Goal: Entertainment & Leisure: Consume media (video, audio)

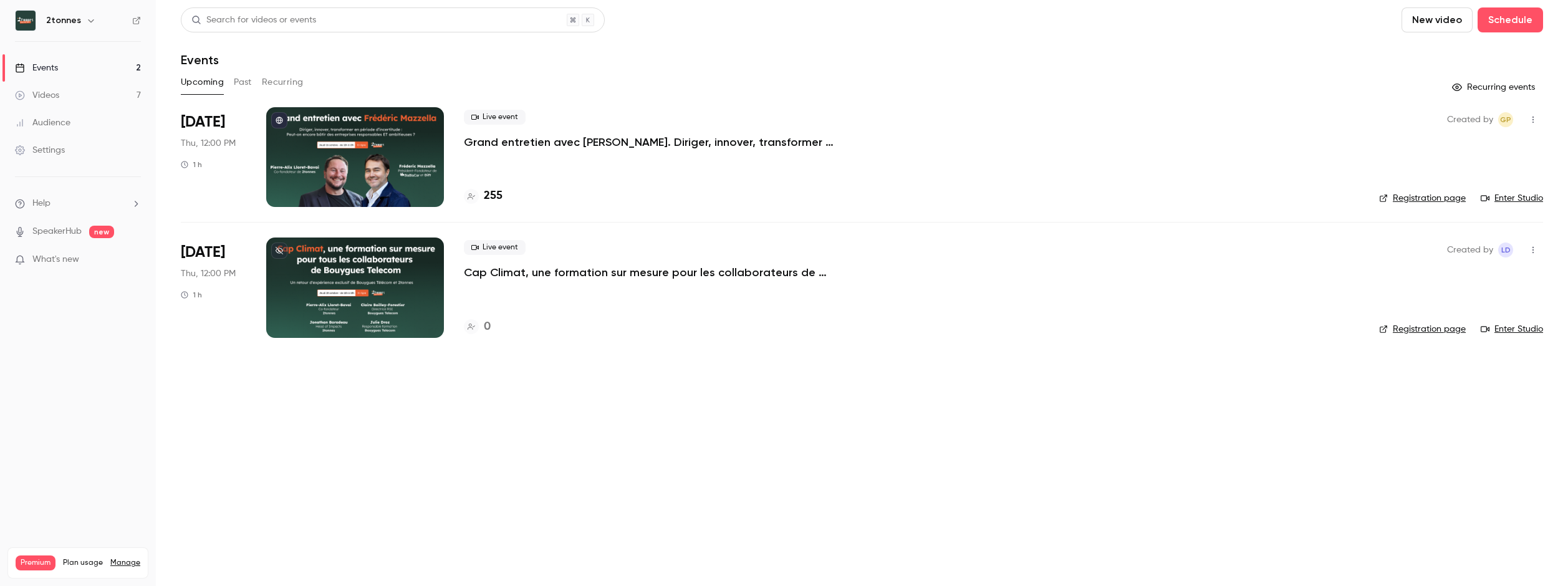
click at [69, 93] on link "Videos 7" at bounding box center [78, 96] width 156 height 28
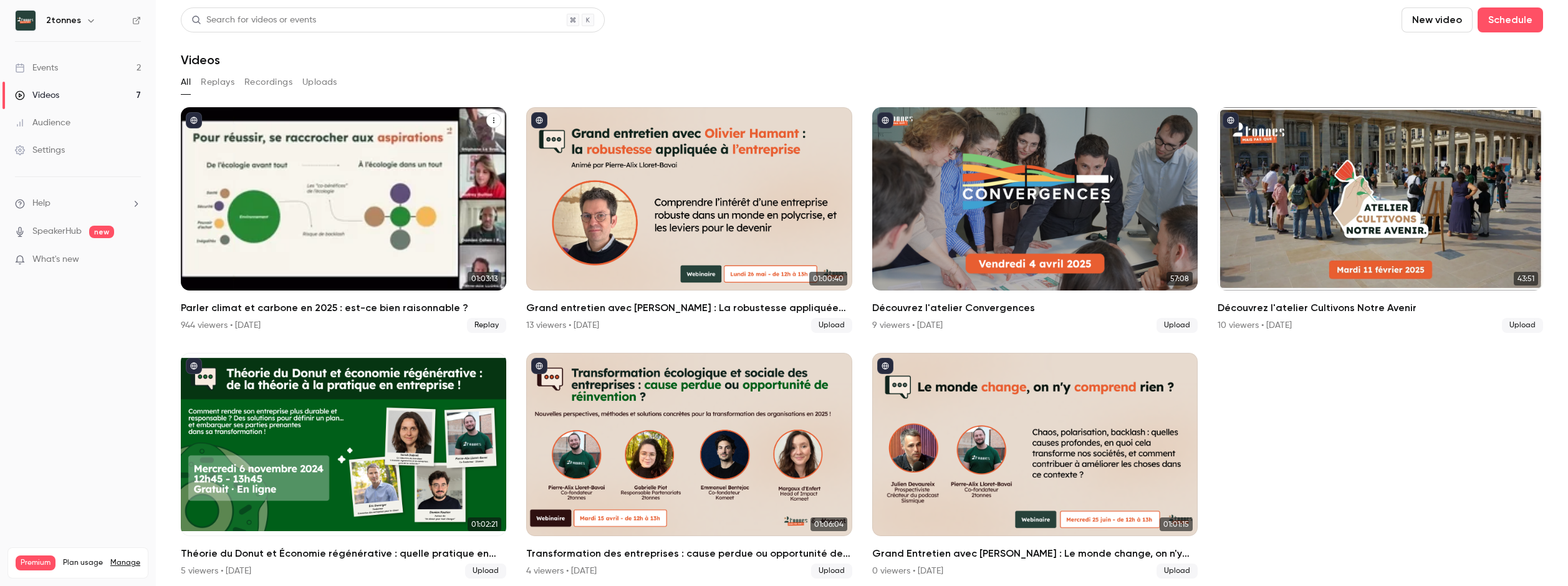
click at [314, 200] on div "Parler climat et carbone en 2025 : est-ce bien raisonnable ?" at bounding box center [343, 198] width 326 height 183
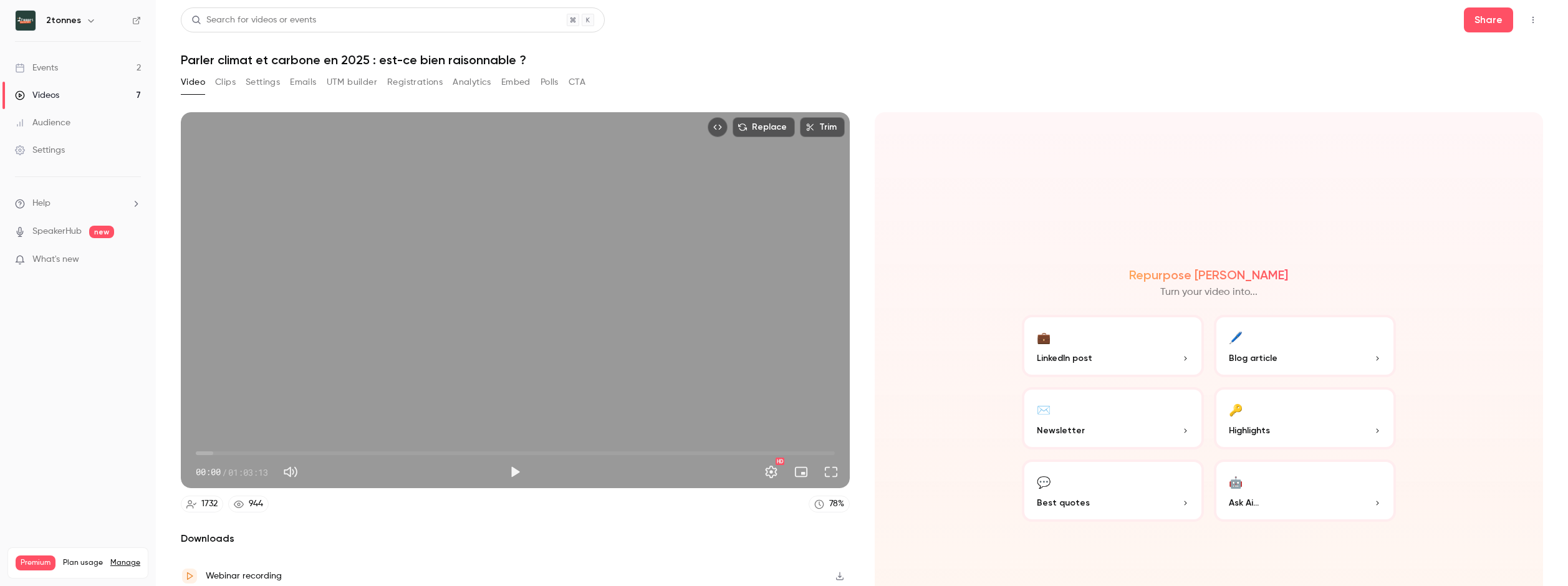
click at [222, 86] on button "Clips" at bounding box center [225, 82] width 21 height 20
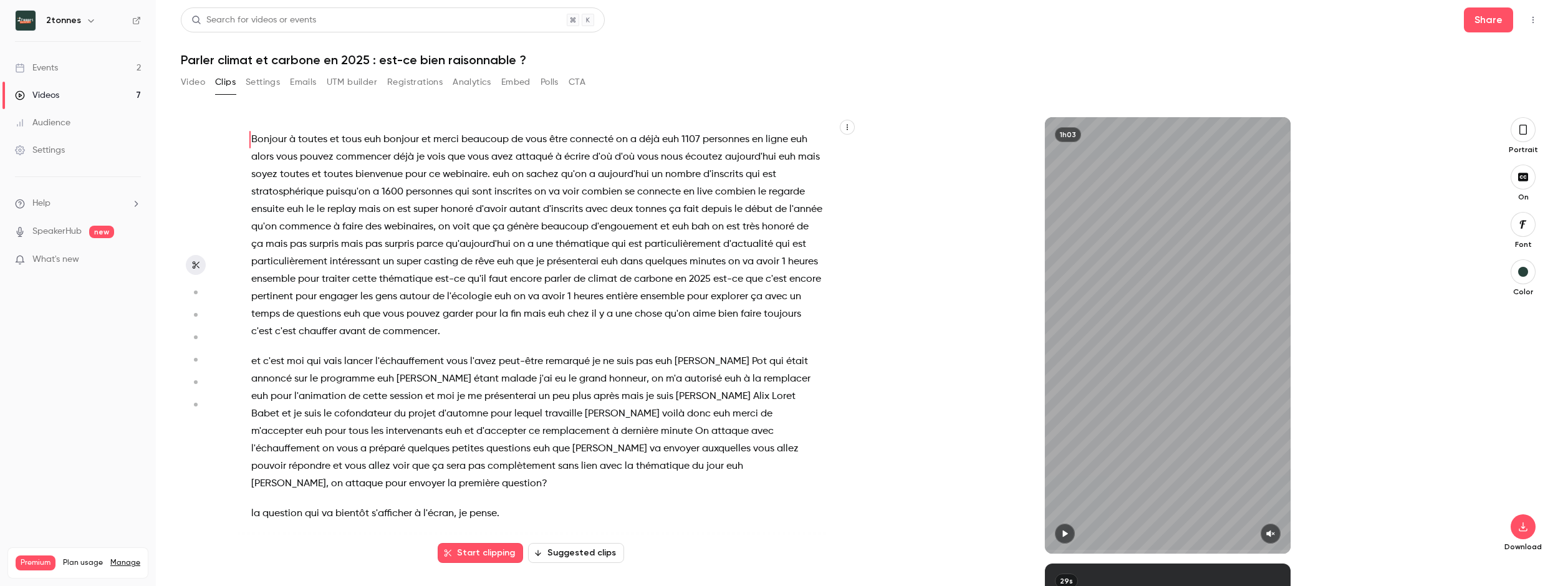
click at [332, 156] on span "pouvez" at bounding box center [316, 157] width 33 height 18
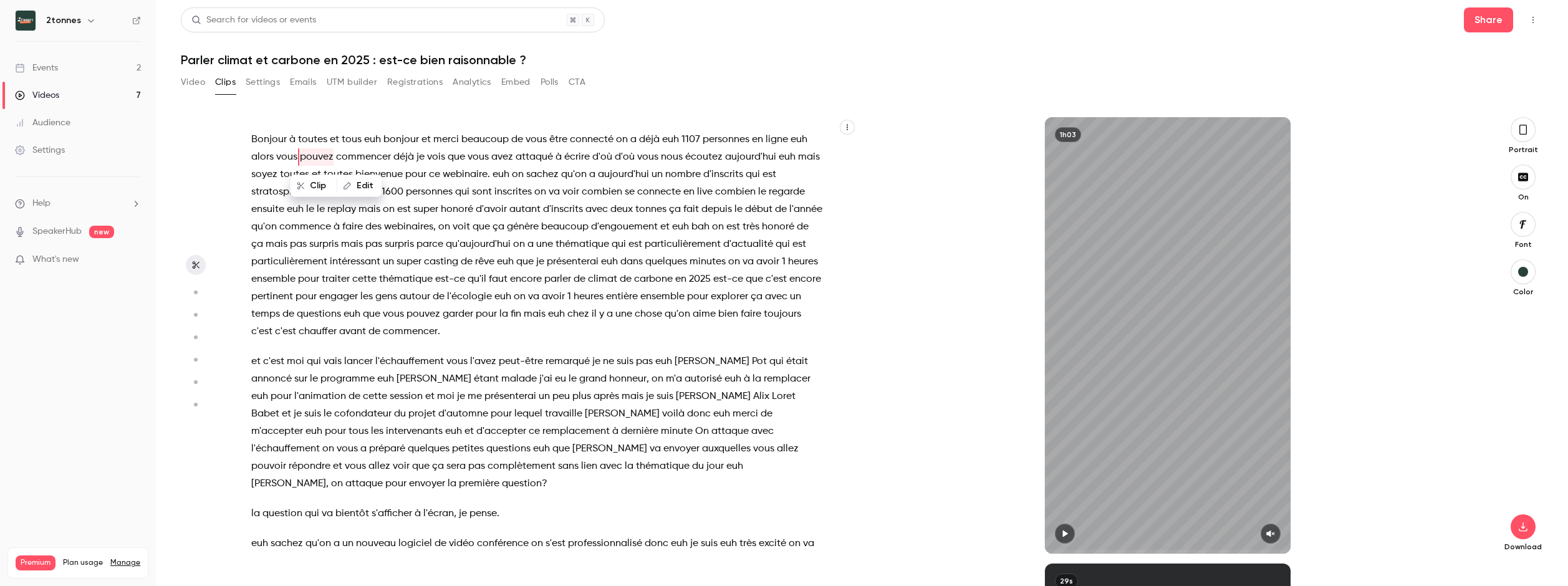
click at [269, 139] on span "Bonjour" at bounding box center [269, 140] width 35 height 18
type input "*"
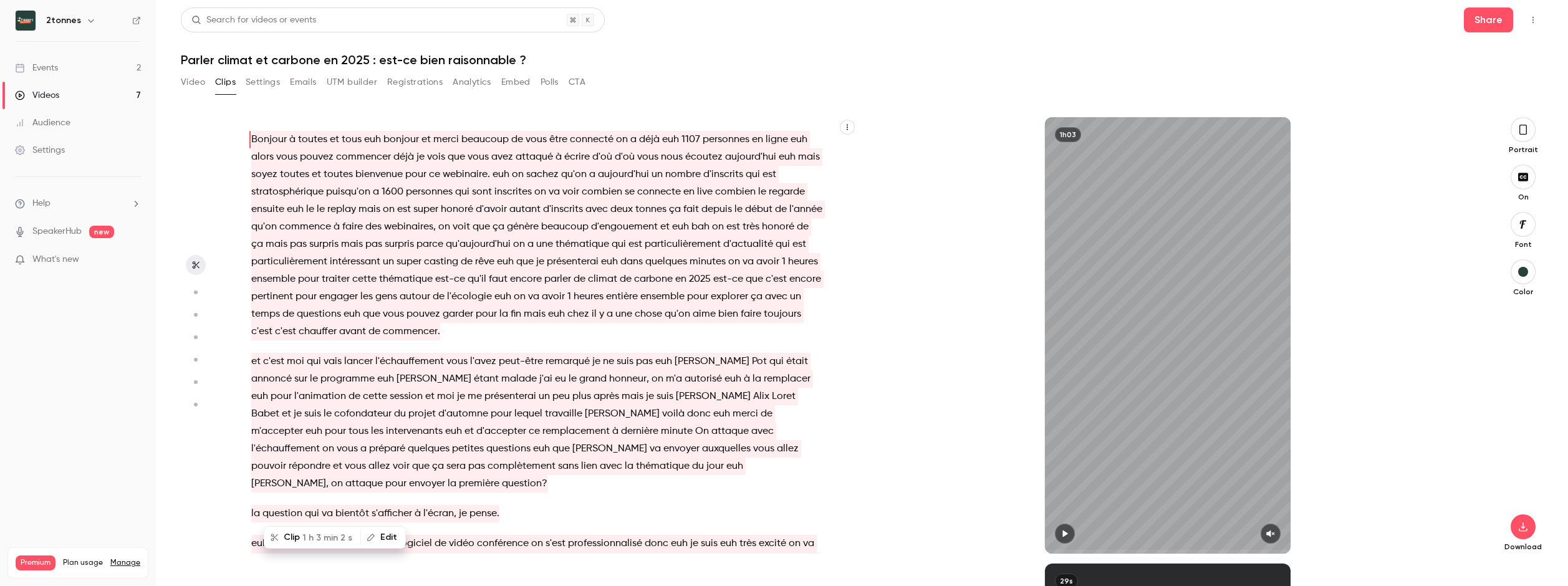
click at [1403, 122] on div "1h03" at bounding box center [1167, 335] width 622 height 436
